Goal: Find specific page/section: Find specific page/section

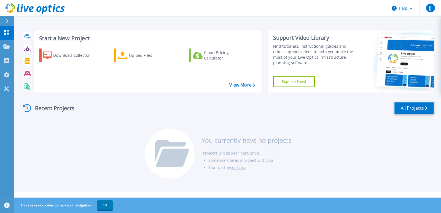
click at [413, 107] on link "All Projects" at bounding box center [414, 108] width 40 height 12
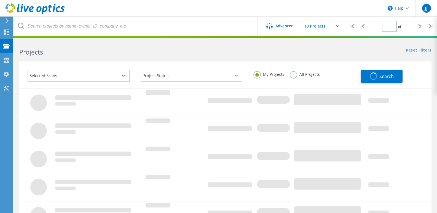
type input "1"
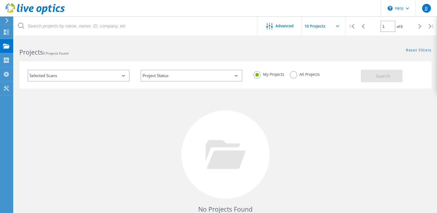
click at [72, 77] on div "Selected Scans" at bounding box center [79, 76] width 102 height 12
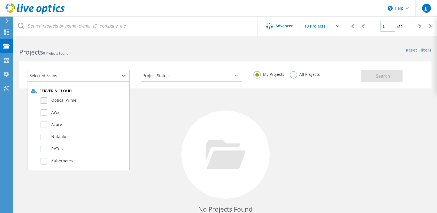
click at [41, 99] on label "Optical Prime" at bounding box center [84, 100] width 86 height 7
click at [0, 0] on input "Optical Prime" at bounding box center [0, 0] width 0 height 0
click at [369, 79] on button "Search" at bounding box center [382, 76] width 42 height 12
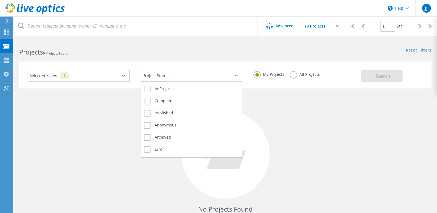
click at [174, 73] on div "Project Status" at bounding box center [192, 76] width 102 height 12
click at [161, 87] on label "In Progress" at bounding box center [191, 89] width 95 height 7
click at [0, 0] on input "In Progress" at bounding box center [0, 0] width 0 height 0
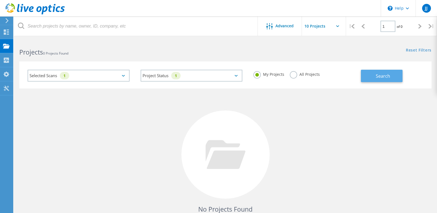
click at [386, 78] on span "Search" at bounding box center [383, 76] width 14 height 6
